Goal: Download file/media

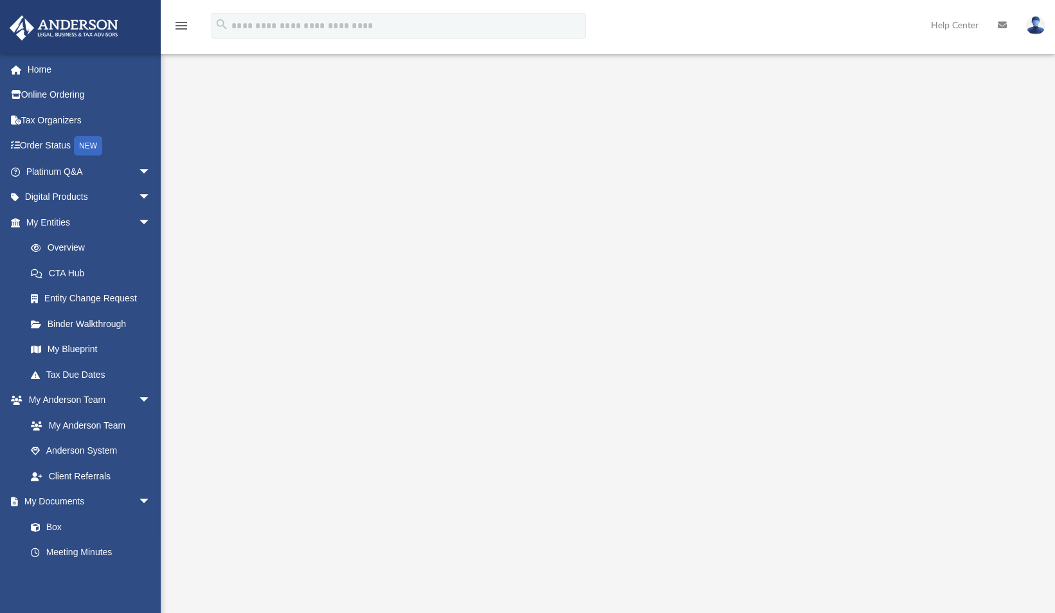
scroll to position [2, 0]
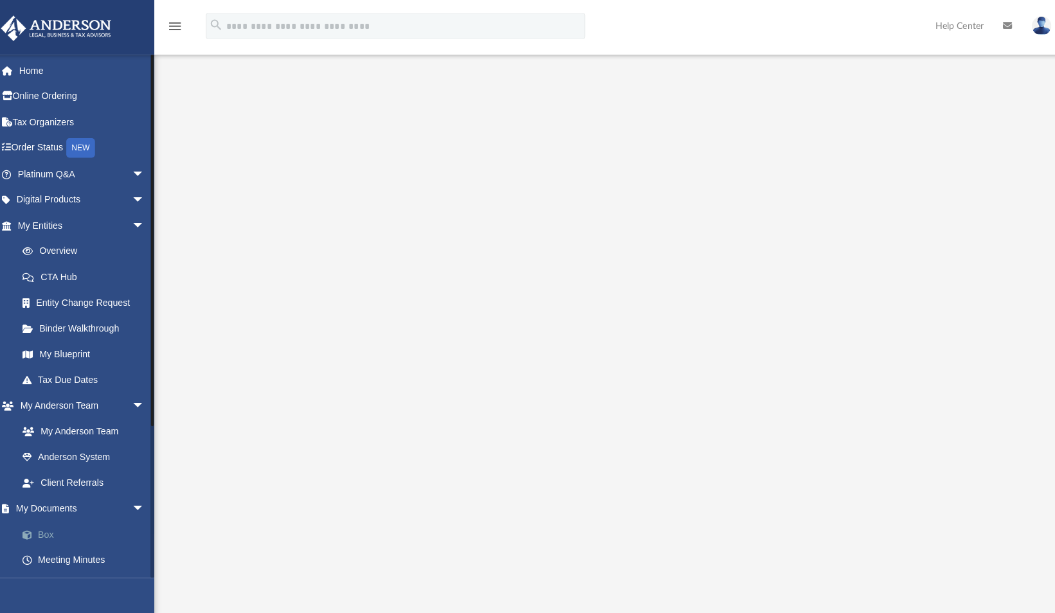
click at [55, 523] on link "Box" at bounding box center [94, 527] width 152 height 26
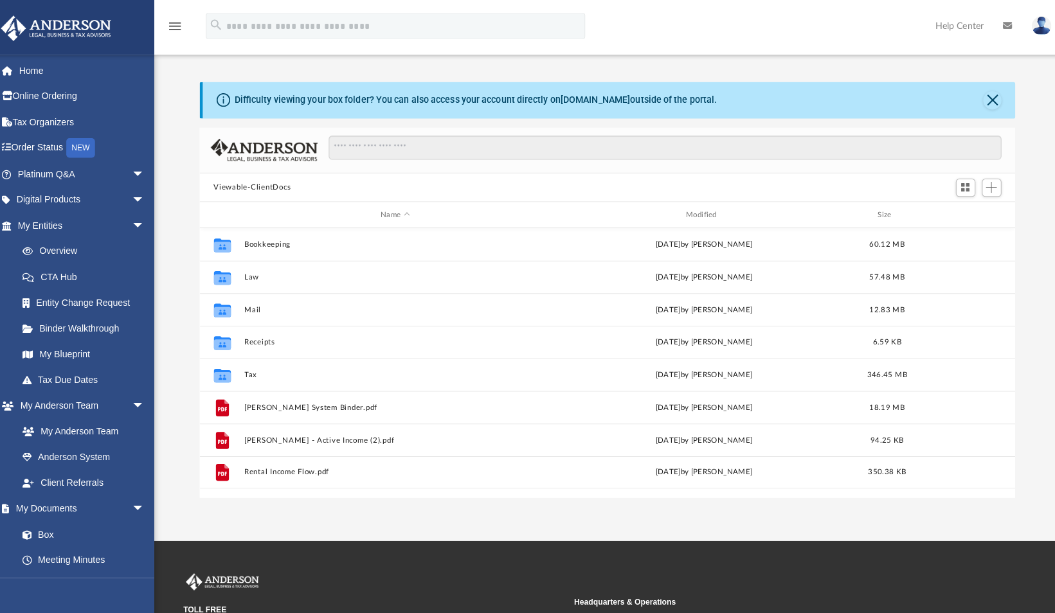
scroll to position [282, 795]
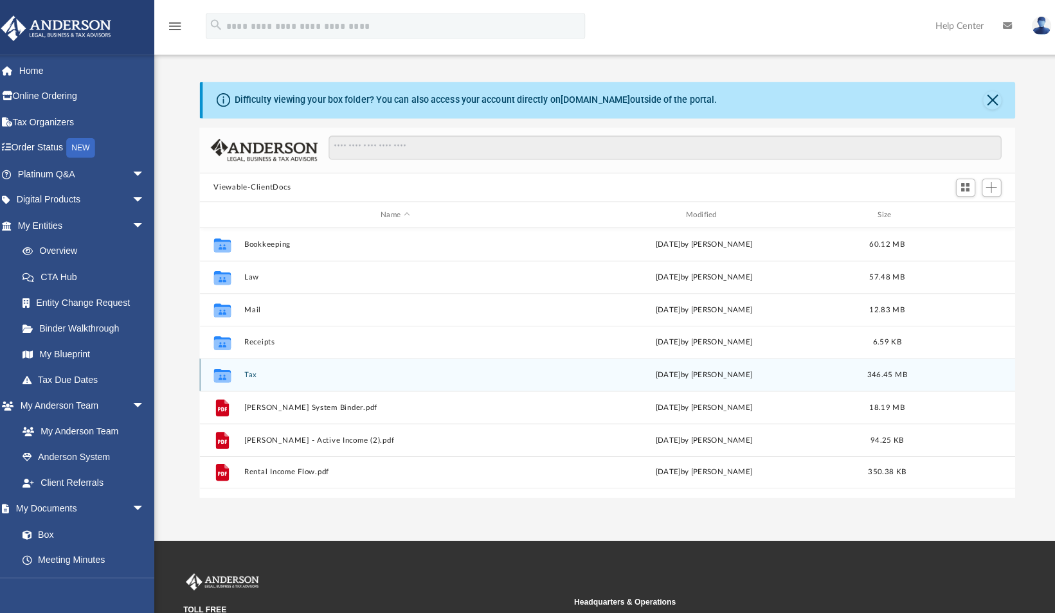
click at [321, 363] on div "Collaborated Folder Tax [DATE] by [PERSON_NAME] 346.45 MB" at bounding box center [608, 370] width 805 height 32
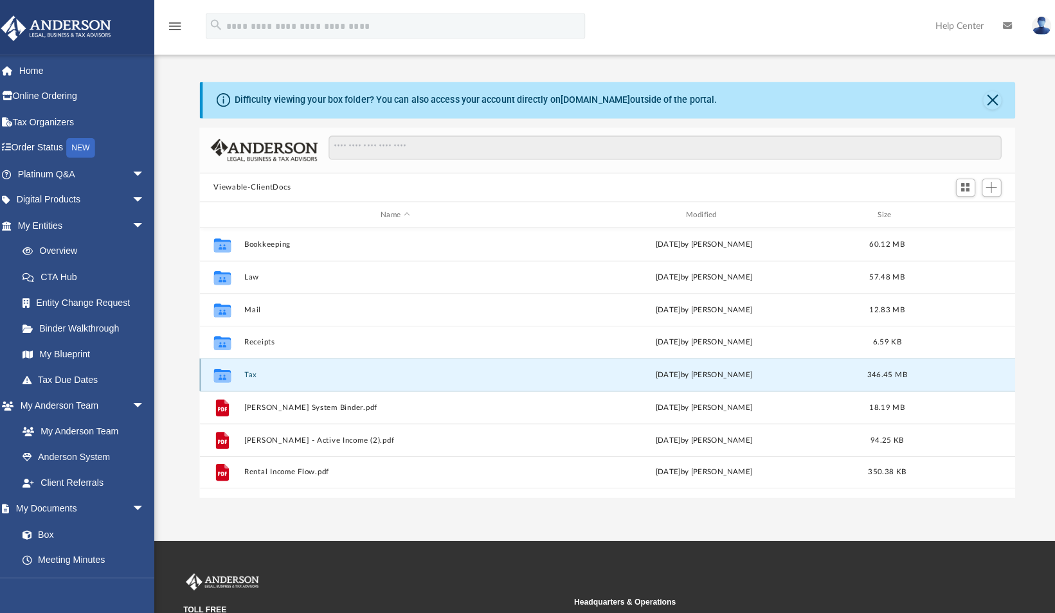
click at [321, 363] on div "Collaborated Folder Tax [DATE] by [PERSON_NAME] 346.45 MB" at bounding box center [608, 370] width 805 height 32
click at [255, 366] on button "Tax" at bounding box center [398, 370] width 298 height 8
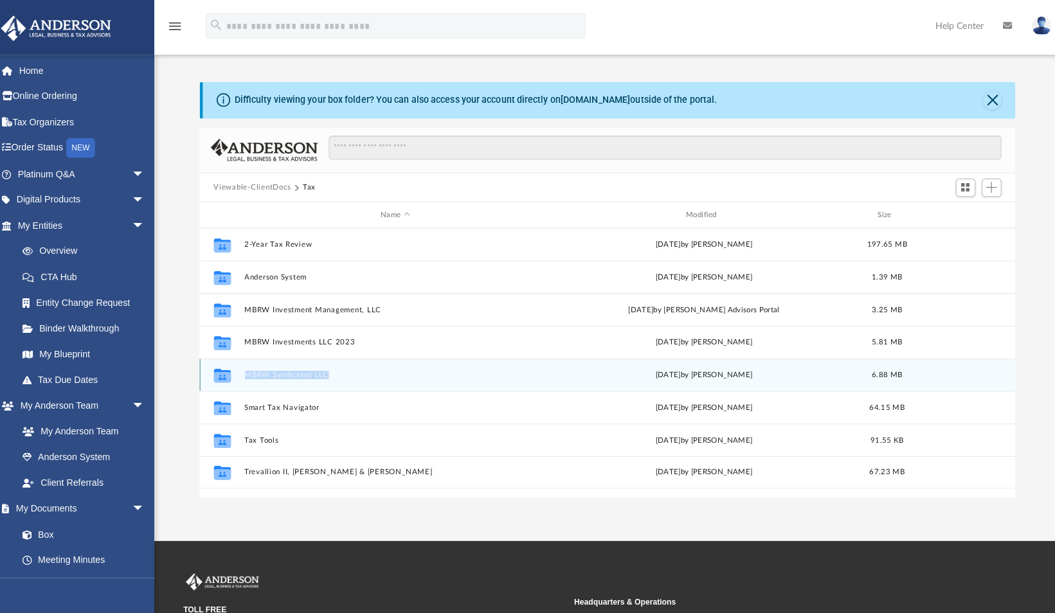
click at [302, 368] on button "MBRW Syndicated LLC" at bounding box center [398, 370] width 298 height 8
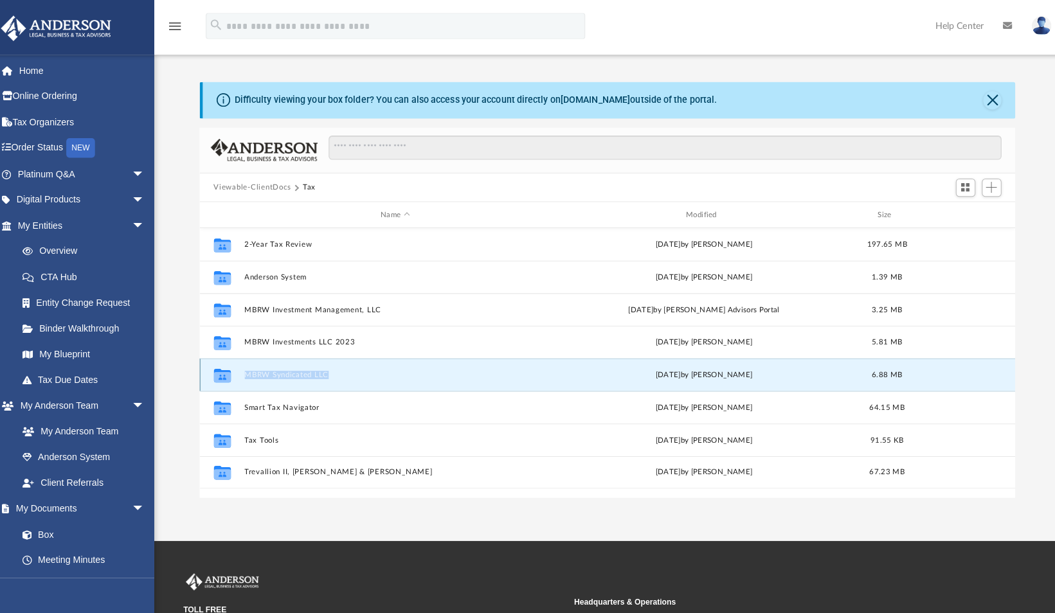
click at [302, 368] on button "MBRW Syndicated LLC" at bounding box center [398, 370] width 298 height 8
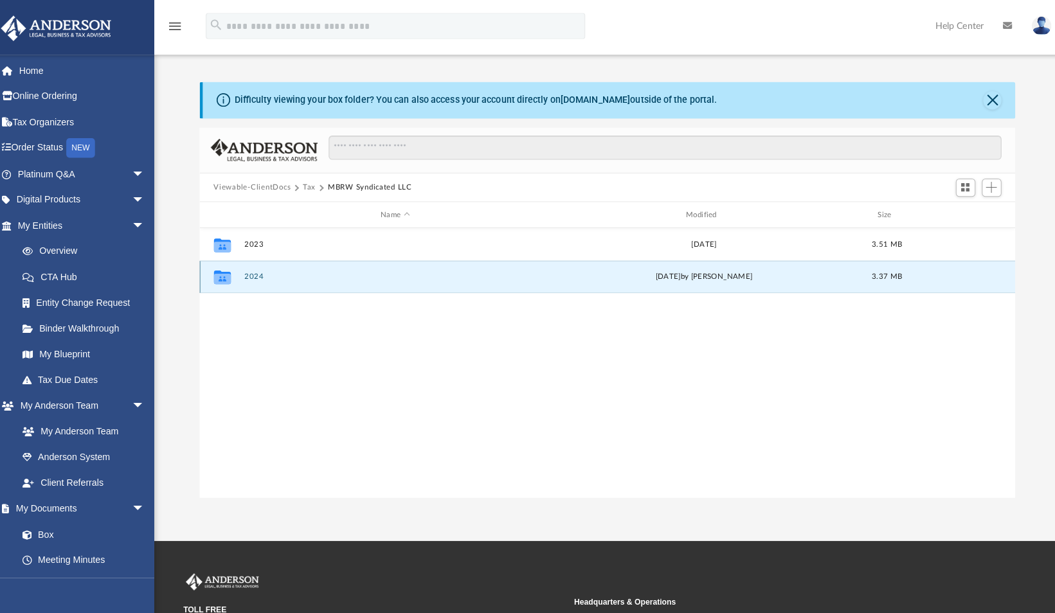
click at [256, 272] on button "2024" at bounding box center [398, 273] width 298 height 8
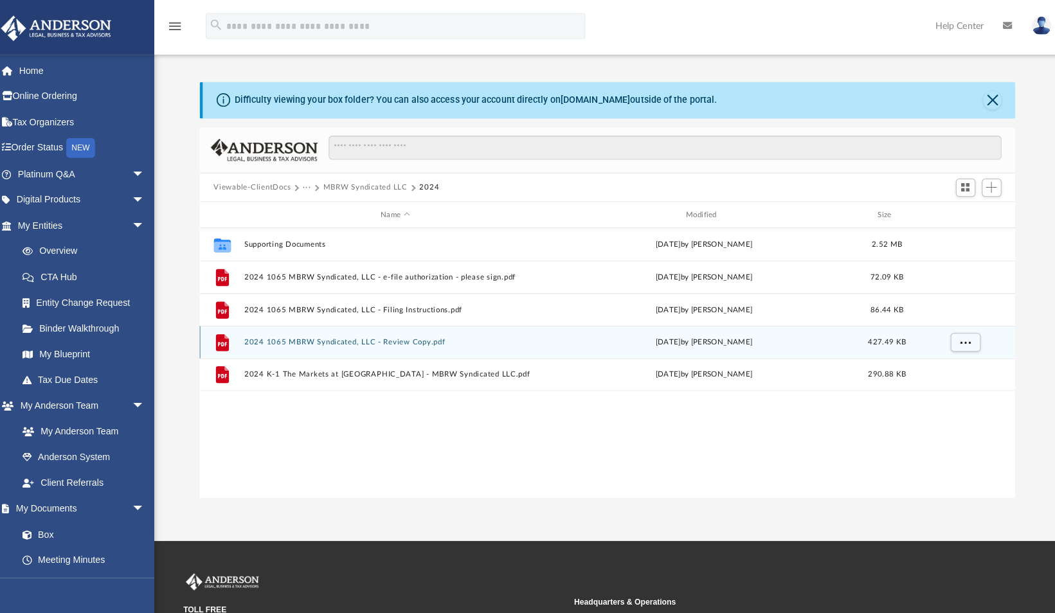
click at [365, 334] on button "2024 1065 MBRW Syndicated, LLC - Review Copy.pdf" at bounding box center [398, 338] width 298 height 8
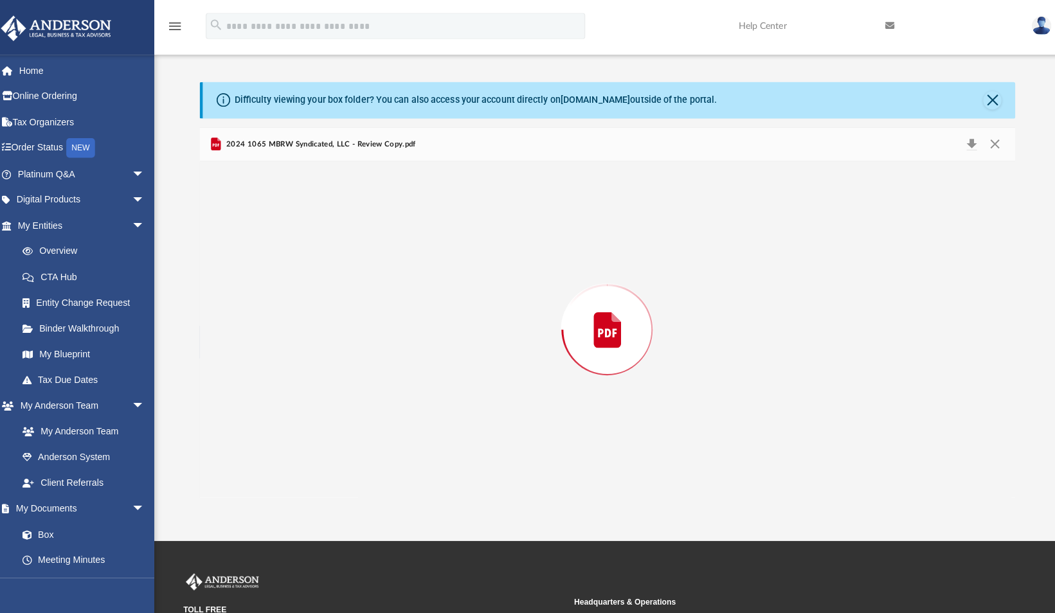
click at [365, 334] on div "Preview" at bounding box center [608, 325] width 805 height 332
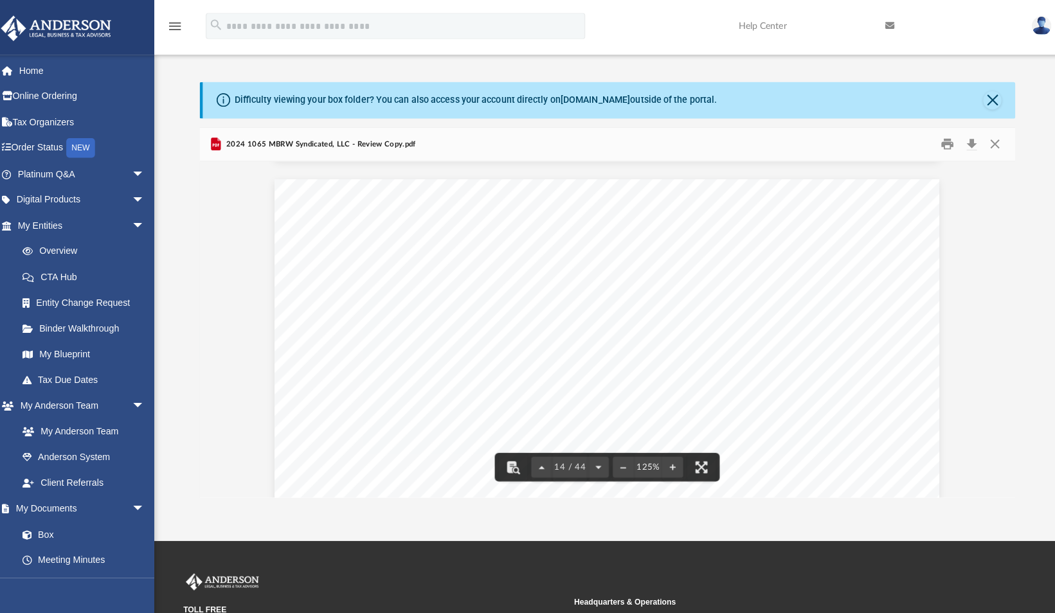
scroll to position [11275, 0]
